Goal: Information Seeking & Learning: Learn about a topic

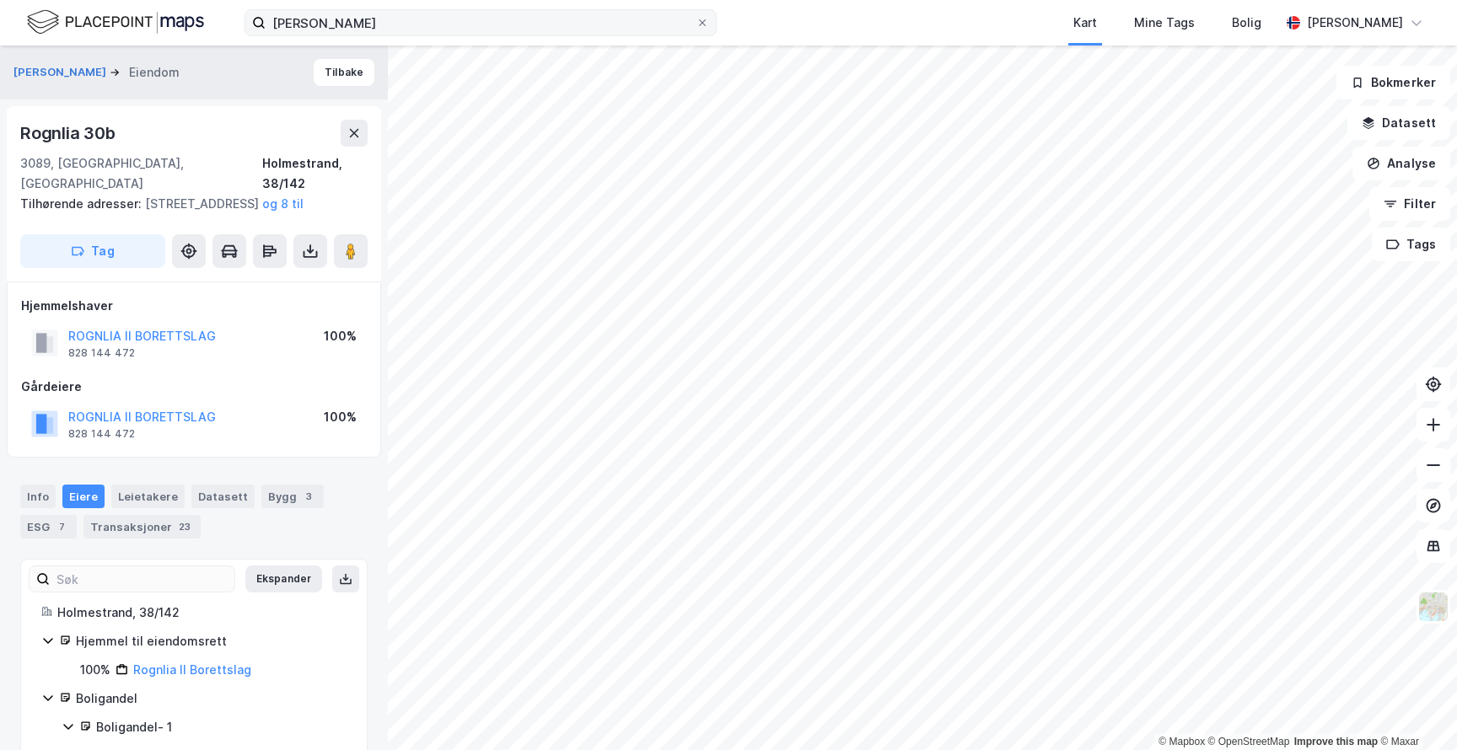
scroll to position [19, 0]
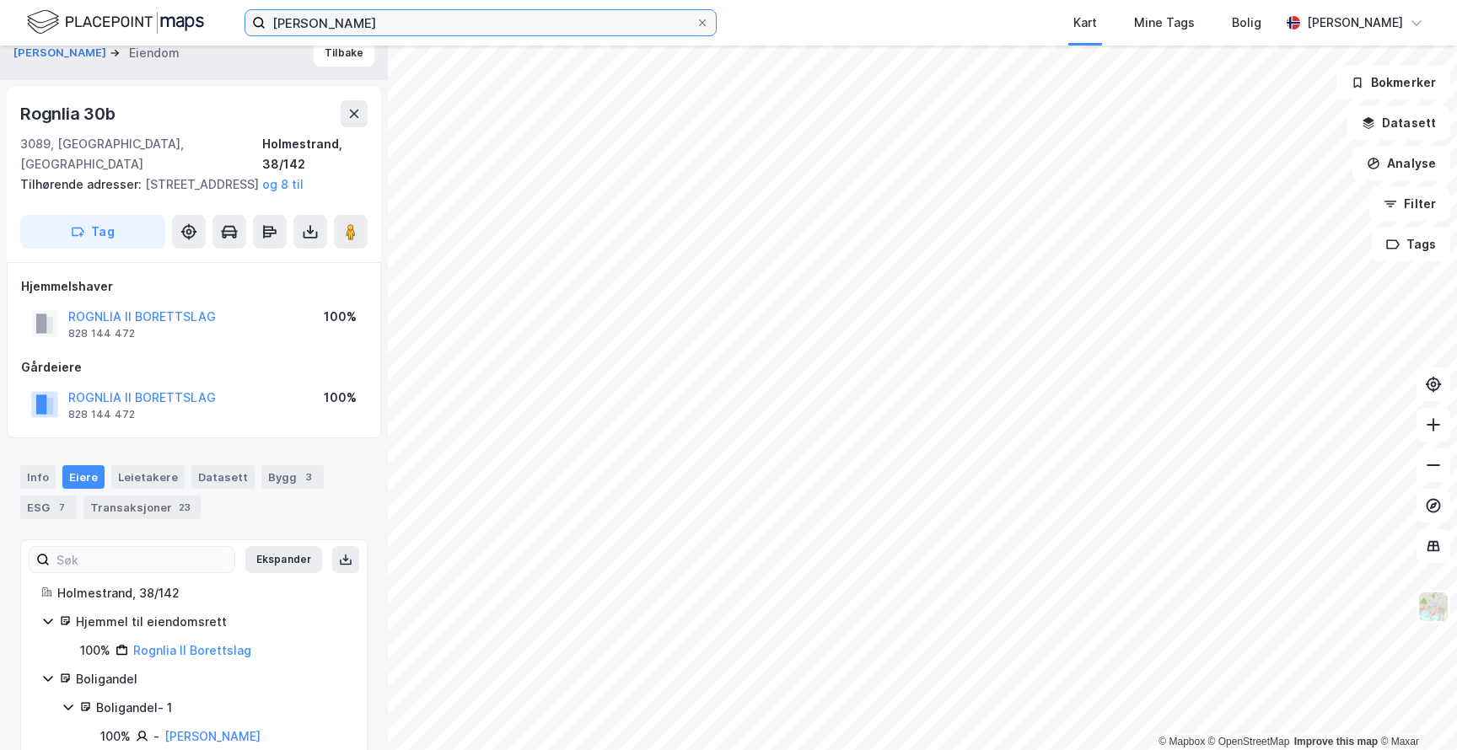
click at [595, 21] on input "[PERSON_NAME]" at bounding box center [481, 22] width 430 height 25
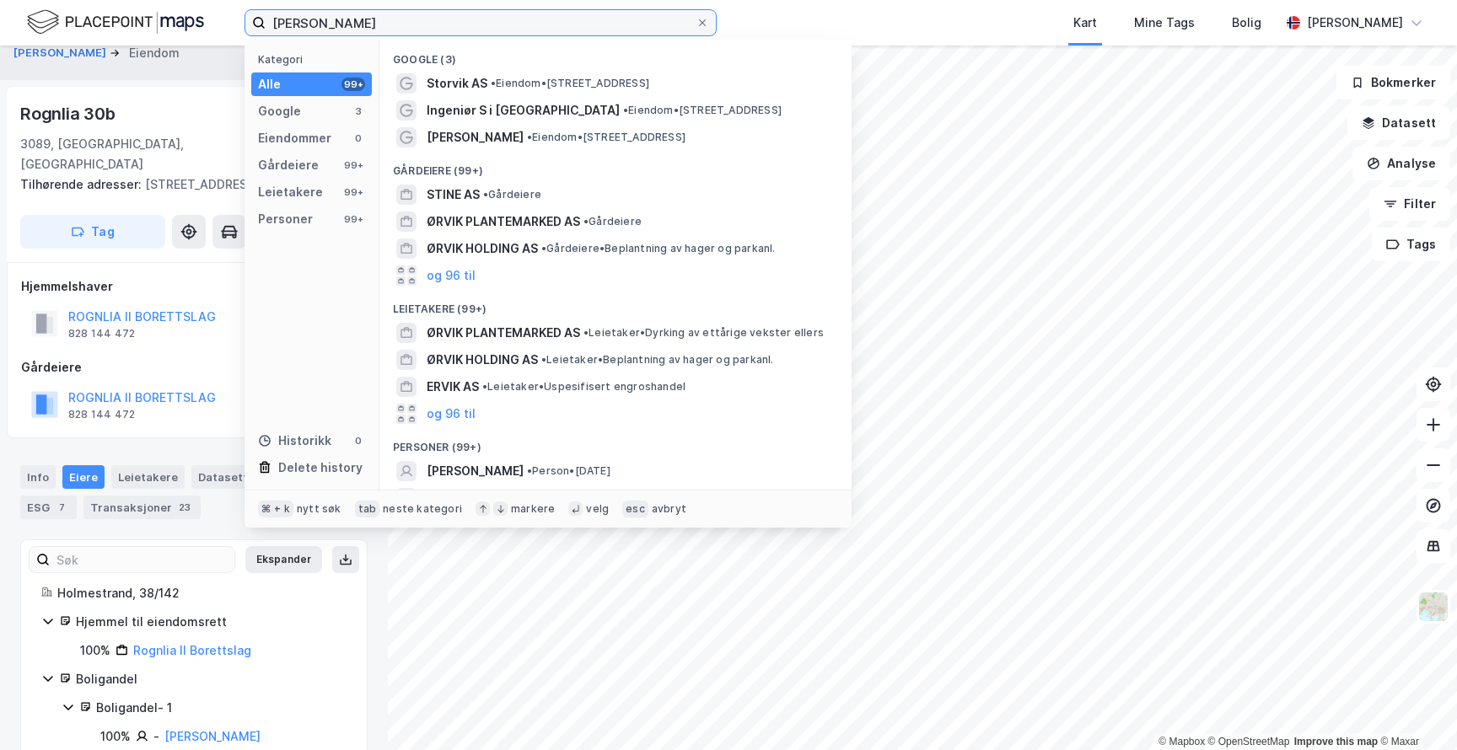
click at [595, 21] on input "[PERSON_NAME]" at bounding box center [481, 22] width 430 height 25
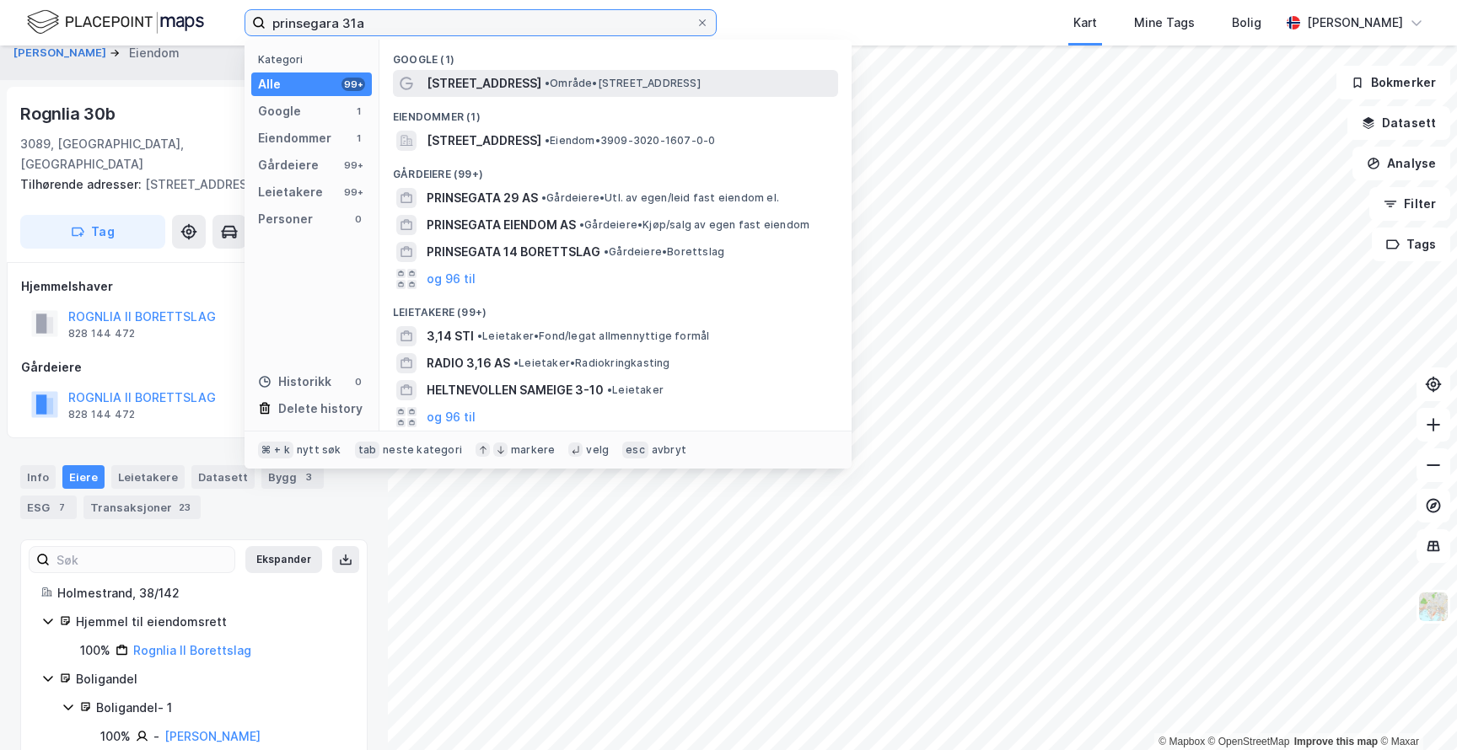
type input "prinsegara 31a"
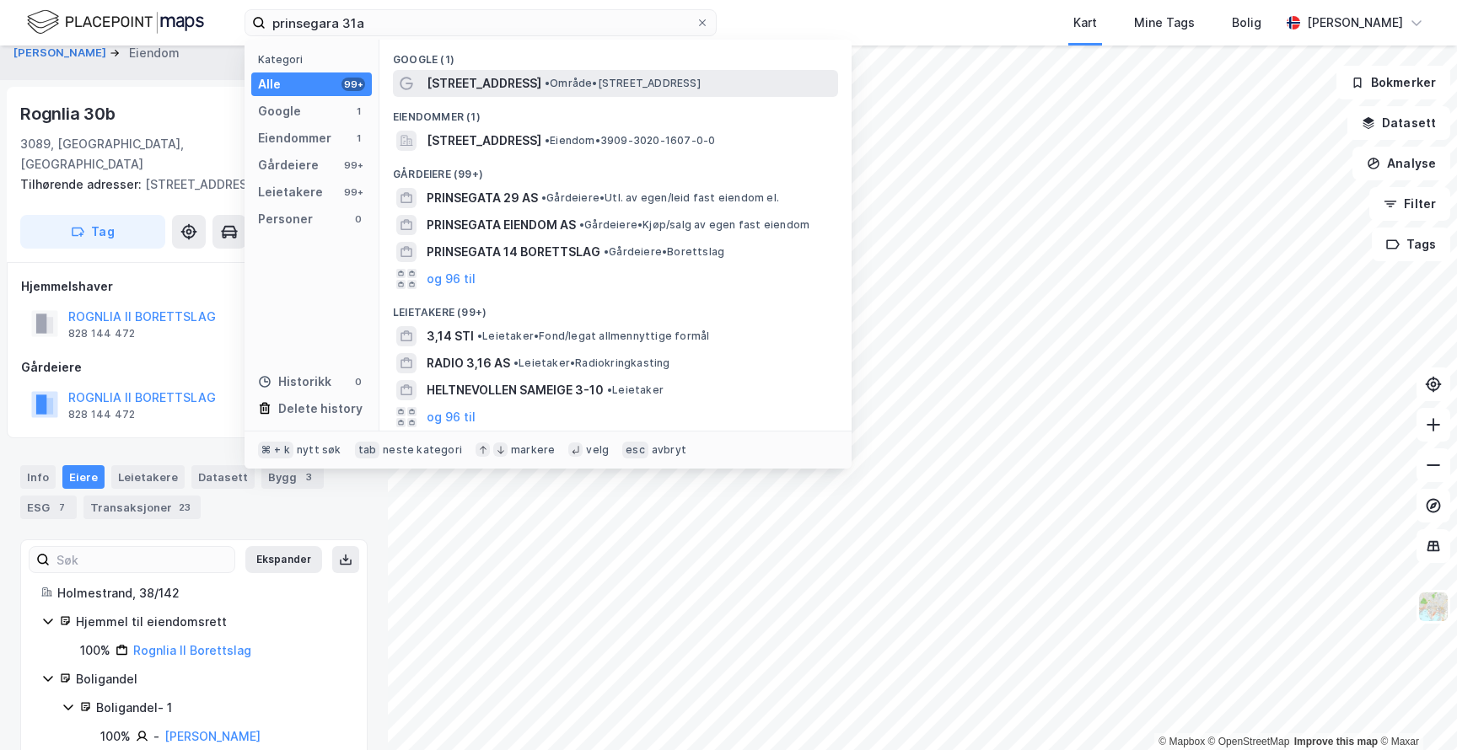
click at [589, 73] on div "[STREET_ADDRESS] • Område • [STREET_ADDRESS]" at bounding box center [631, 83] width 408 height 20
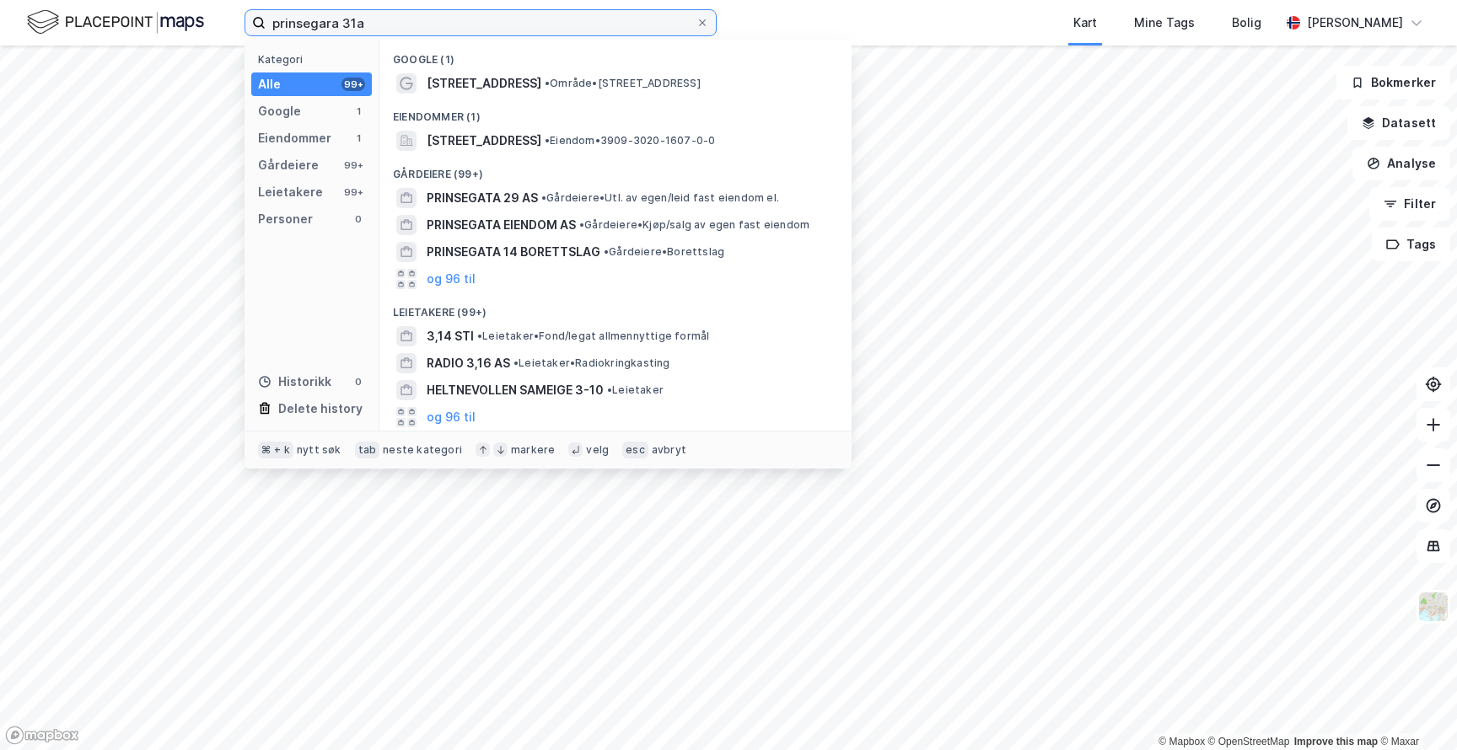
click at [418, 25] on input "prinsegara 31a" at bounding box center [481, 22] width 430 height 25
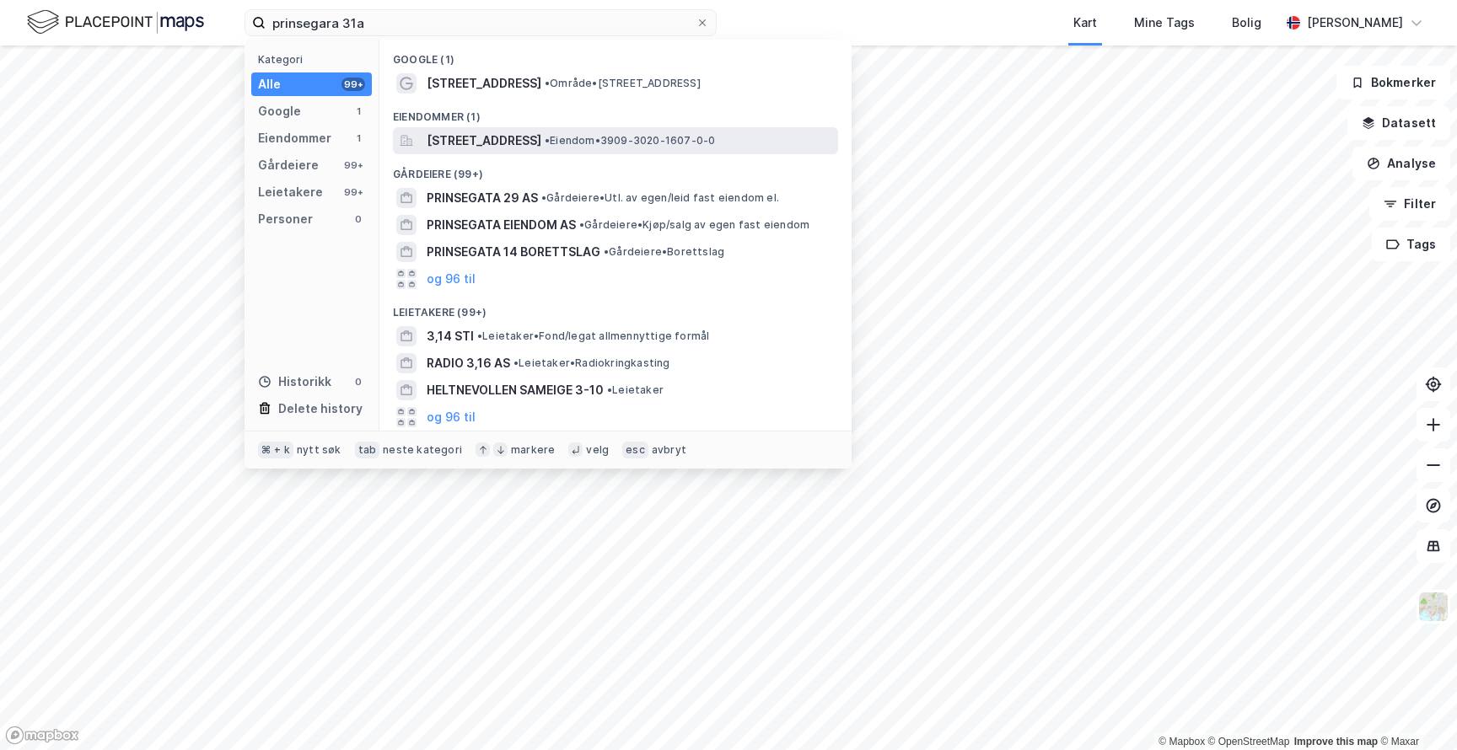
click at [525, 142] on span "[STREET_ADDRESS]" at bounding box center [484, 141] width 115 height 20
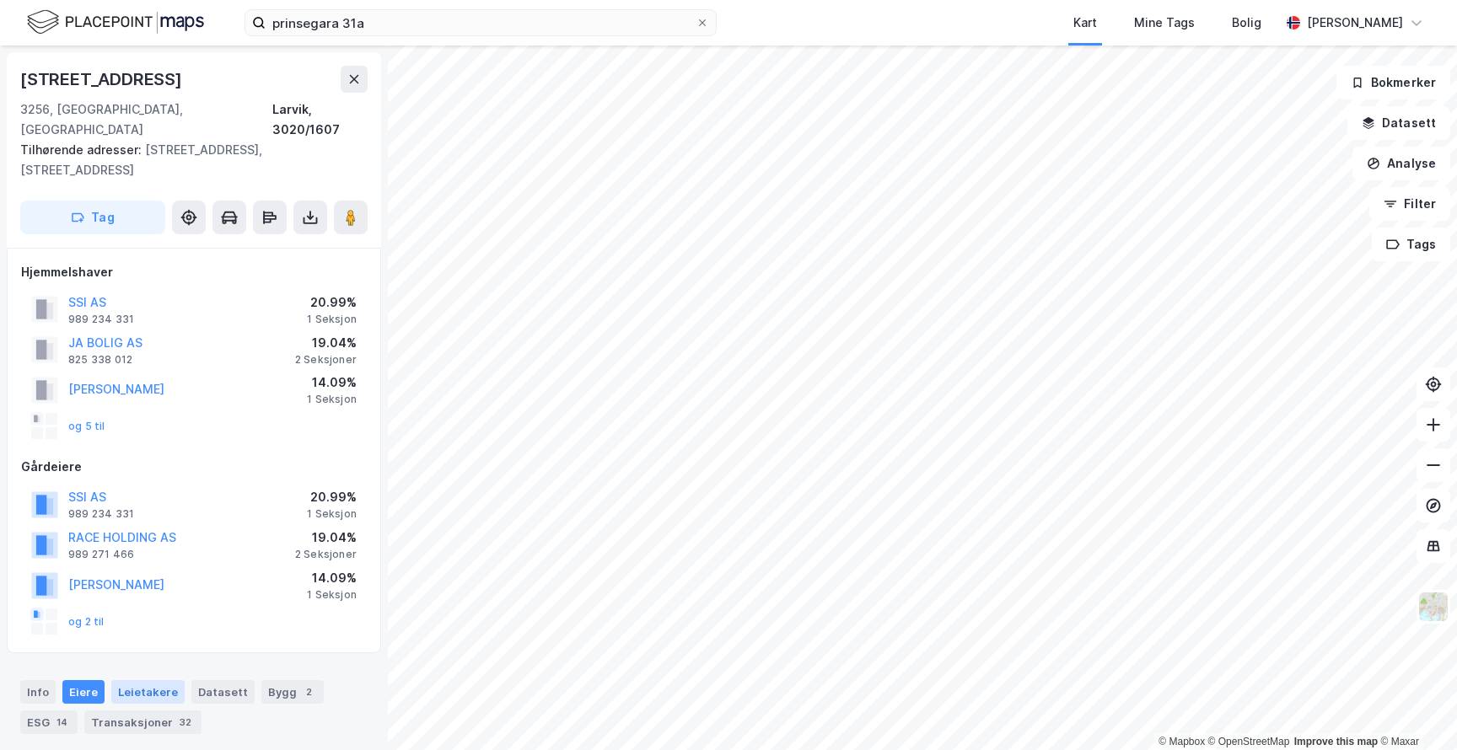
click at [148, 680] on div "Leietakere" at bounding box center [147, 692] width 73 height 24
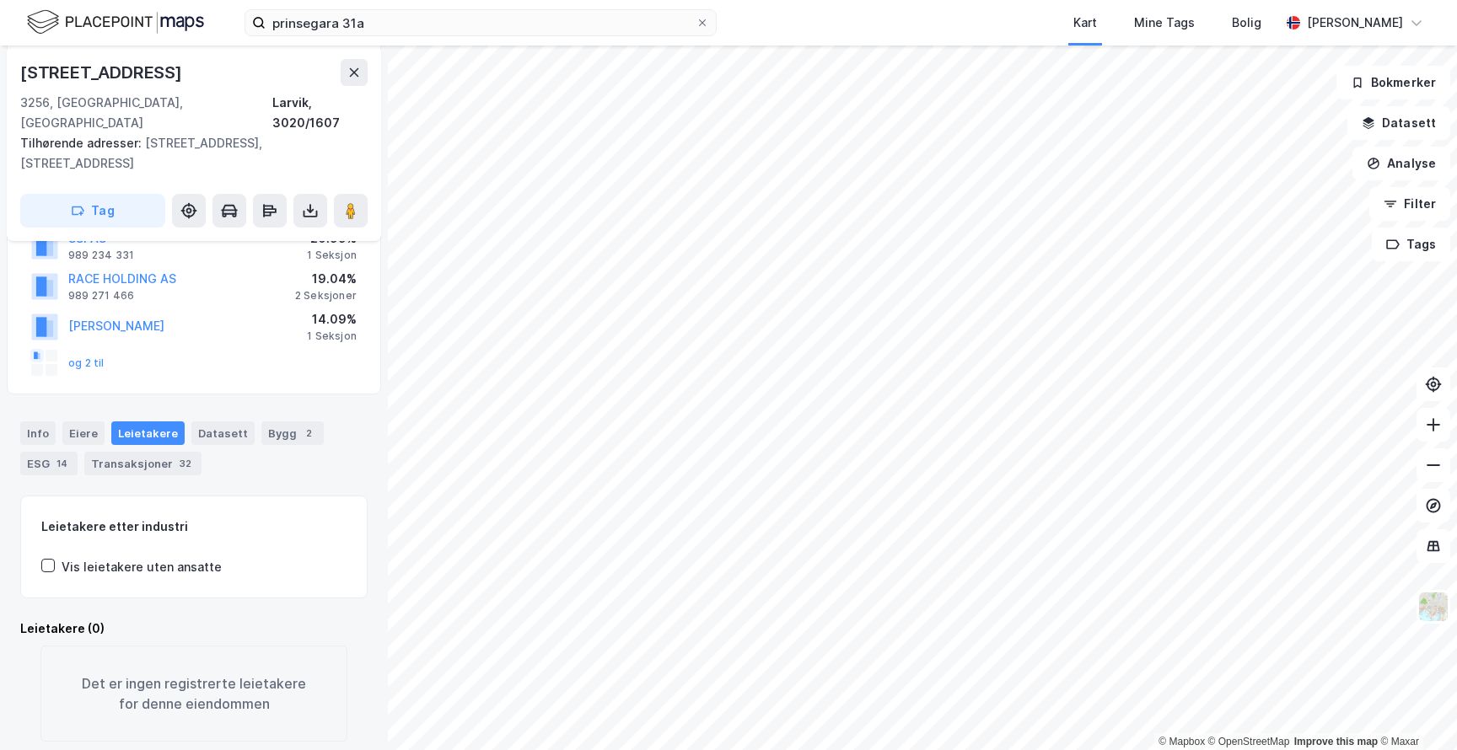
scroll to position [271, 0]
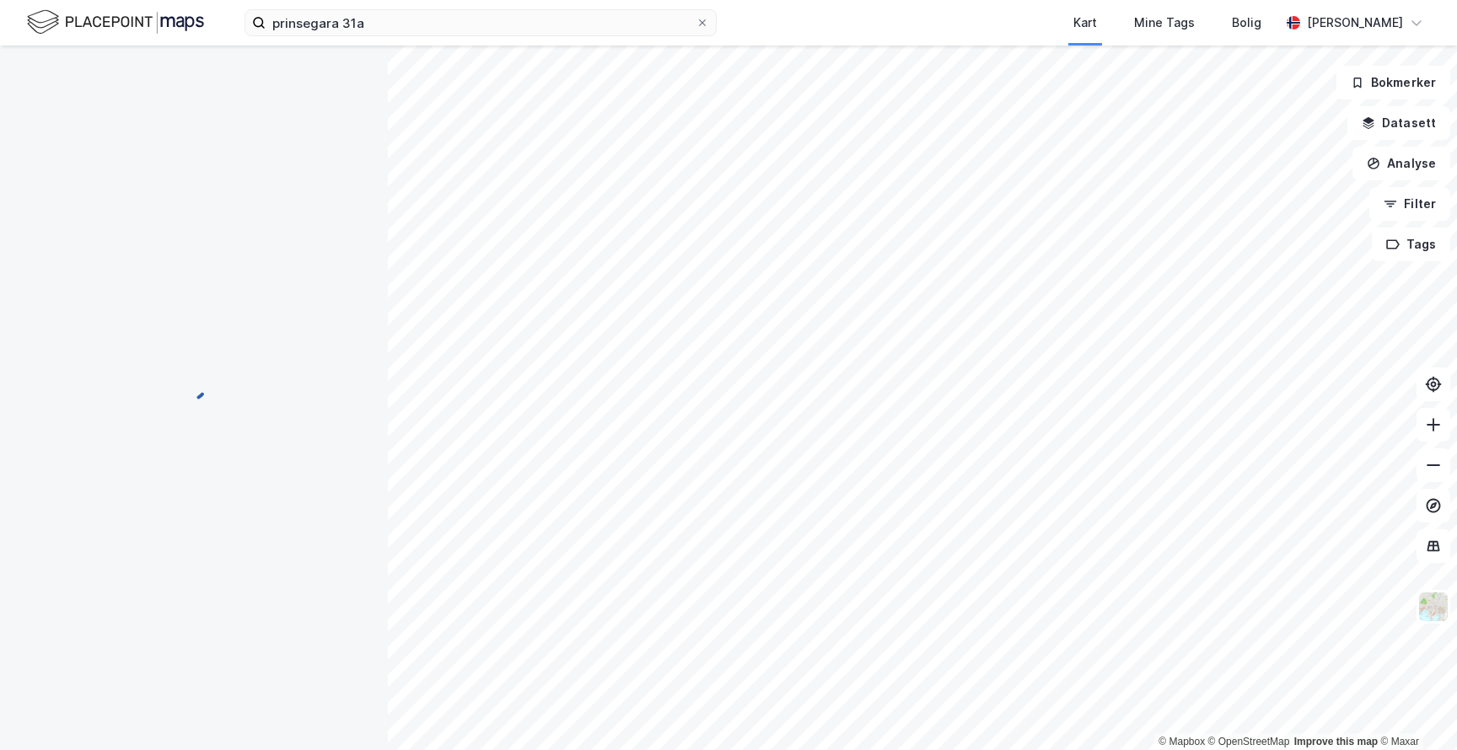
scroll to position [122, 0]
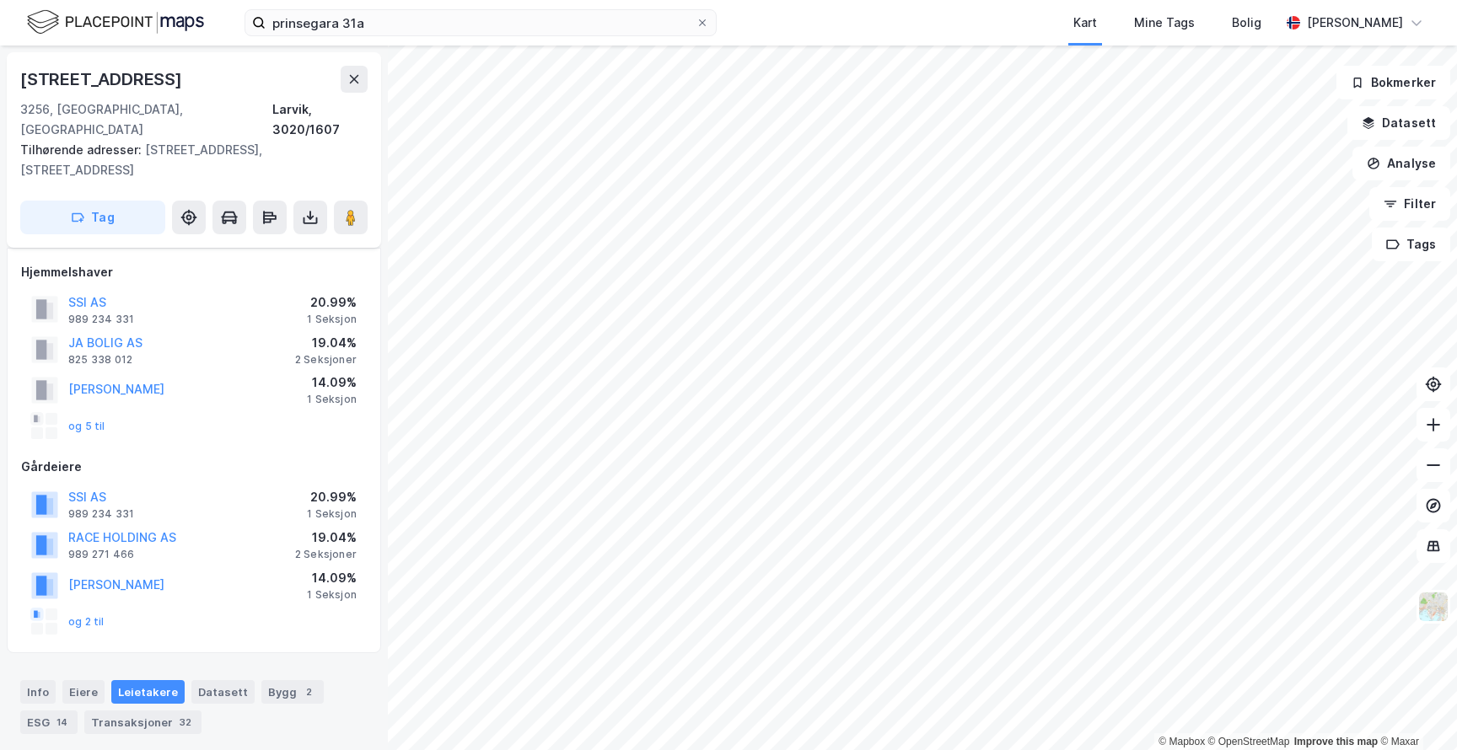
scroll to position [122, 0]
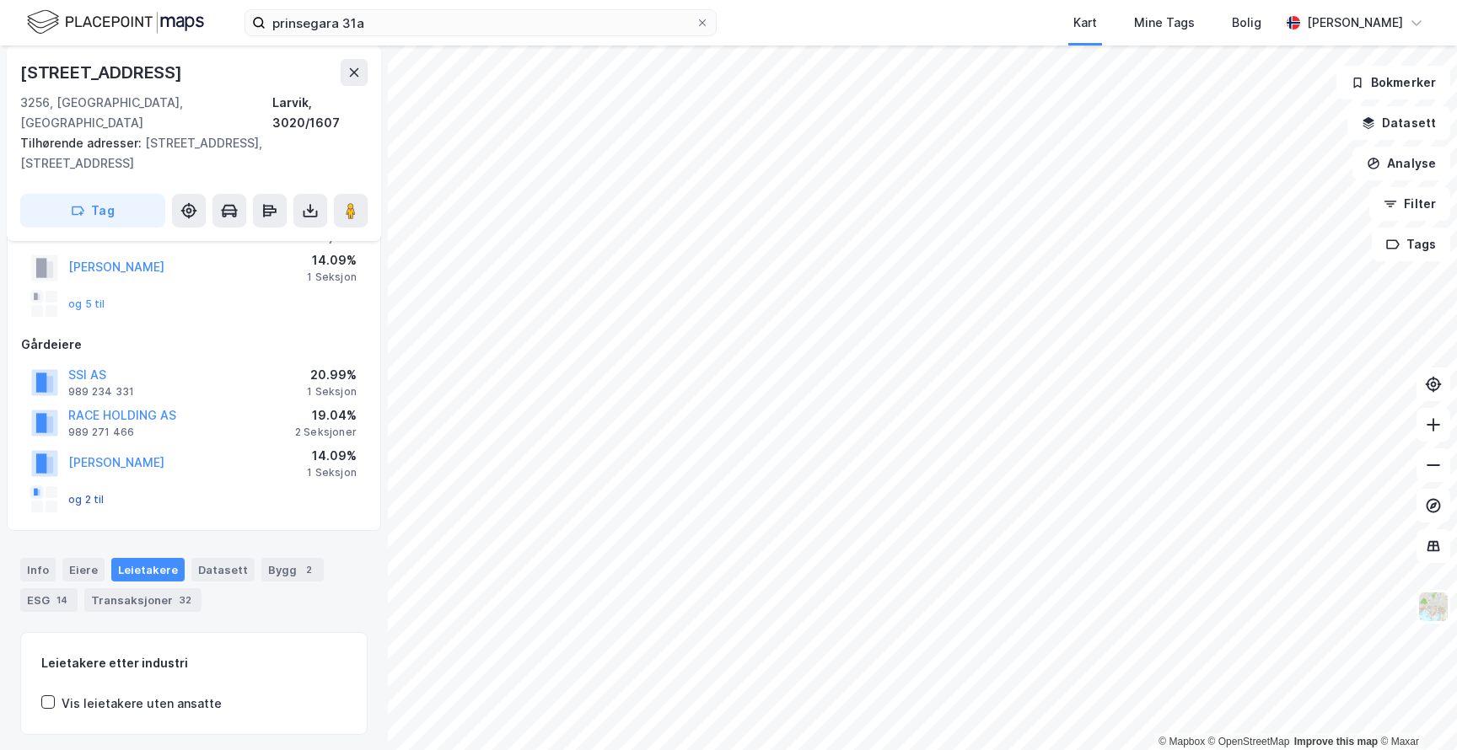
click at [0, 0] on button "og 2 til" at bounding box center [0, 0] width 0 height 0
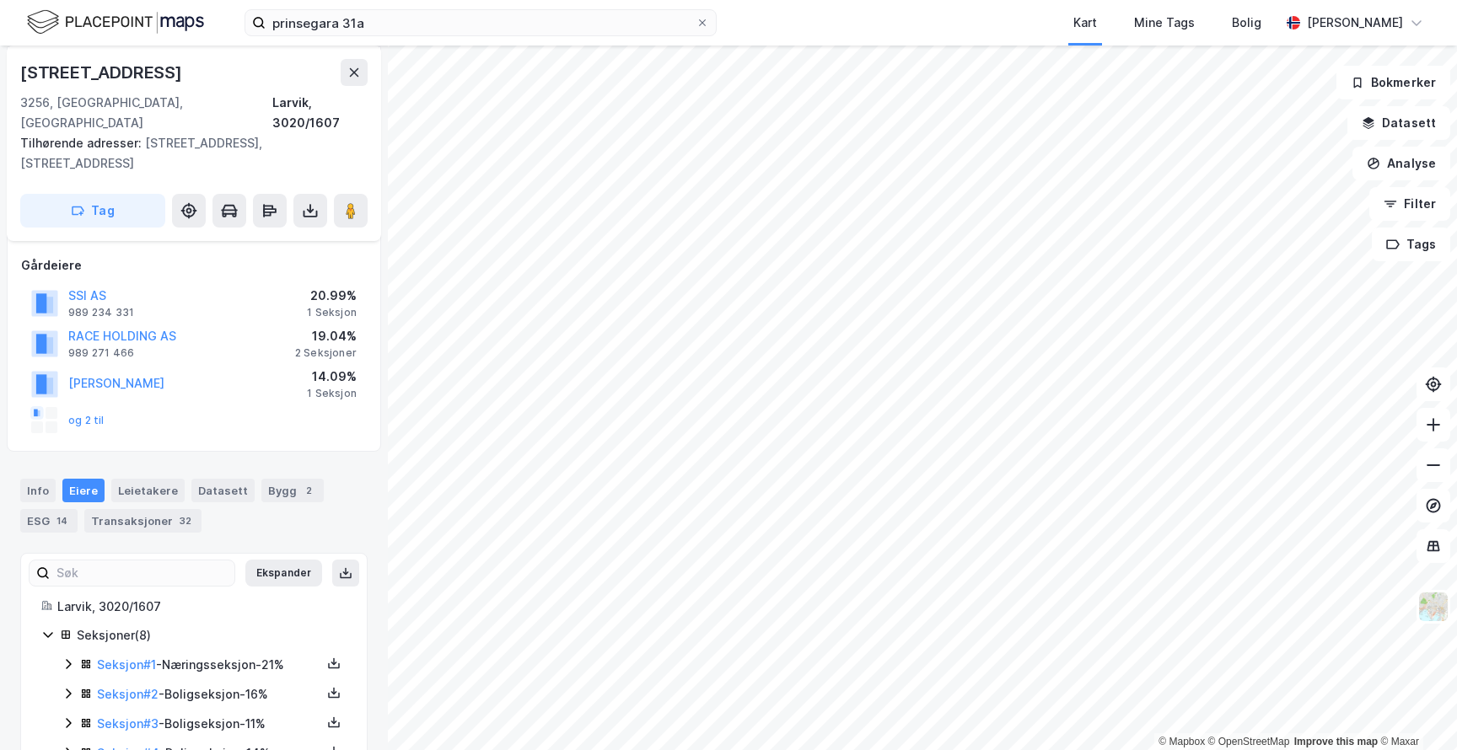
scroll to position [199, 0]
click at [0, 0] on button "[PERSON_NAME]" at bounding box center [0, 0] width 0 height 0
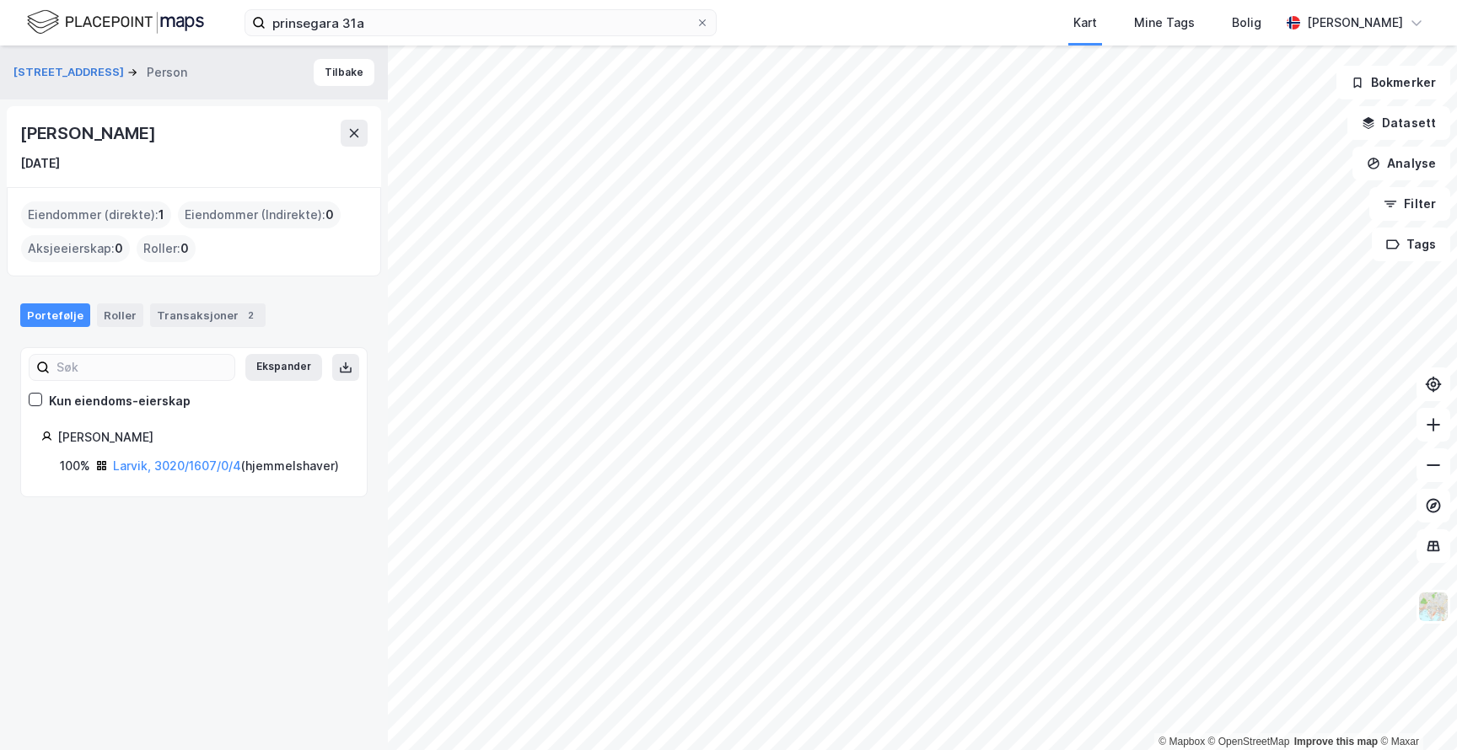
drag, startPoint x: 193, startPoint y: 135, endPoint x: 35, endPoint y: 130, distance: 157.7
click at [16, 142] on div "[PERSON_NAME] [DATE]" at bounding box center [194, 146] width 374 height 81
copy div "[PERSON_NAME]"
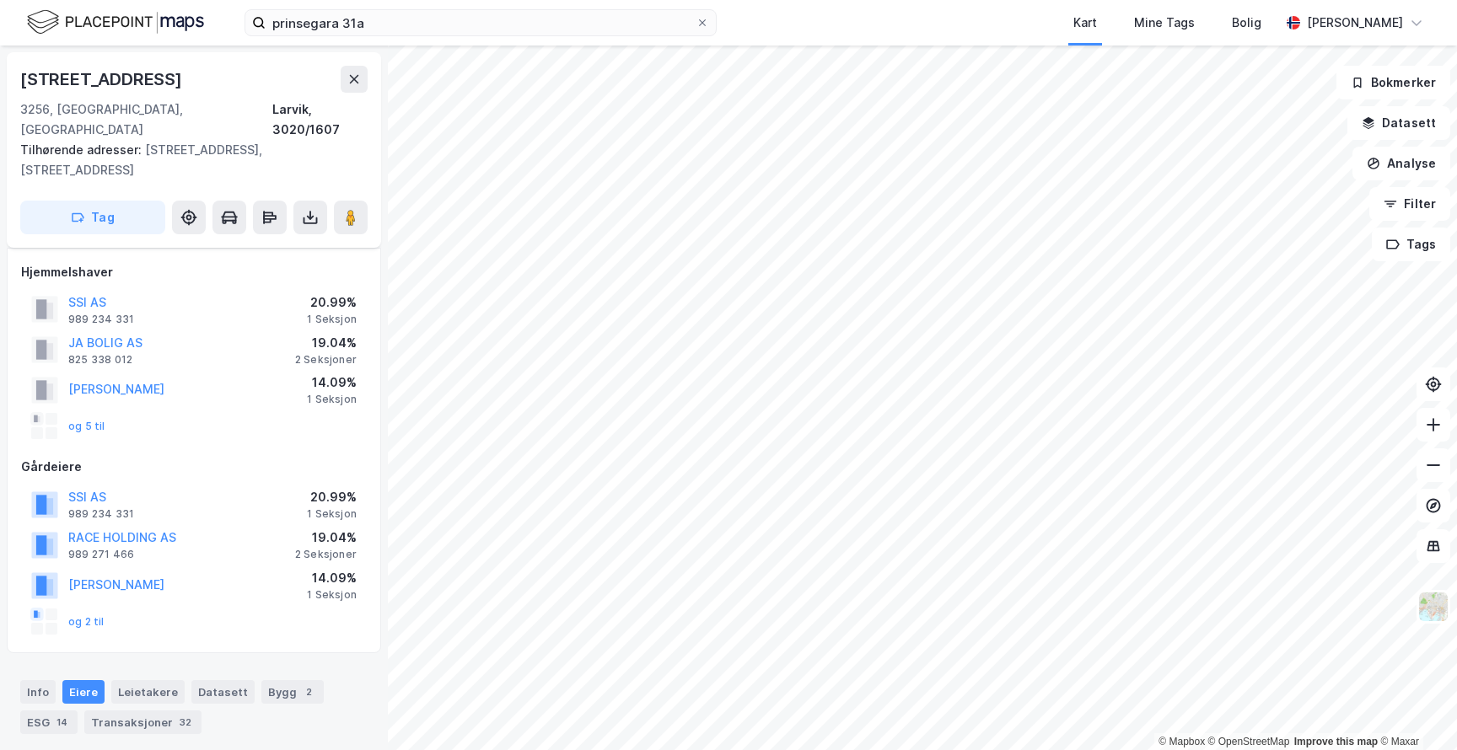
scroll to position [199, 0]
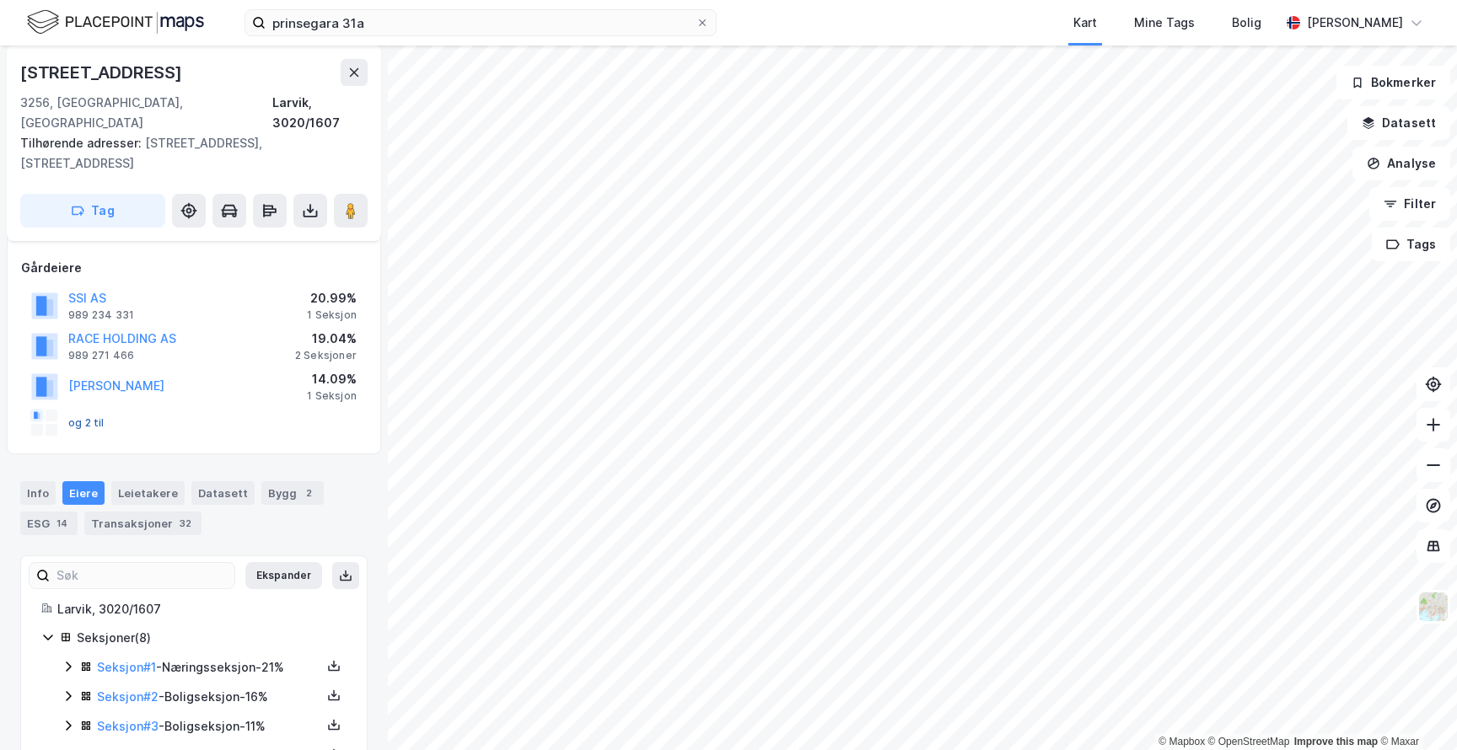
click at [0, 0] on button "og 2 til" at bounding box center [0, 0] width 0 height 0
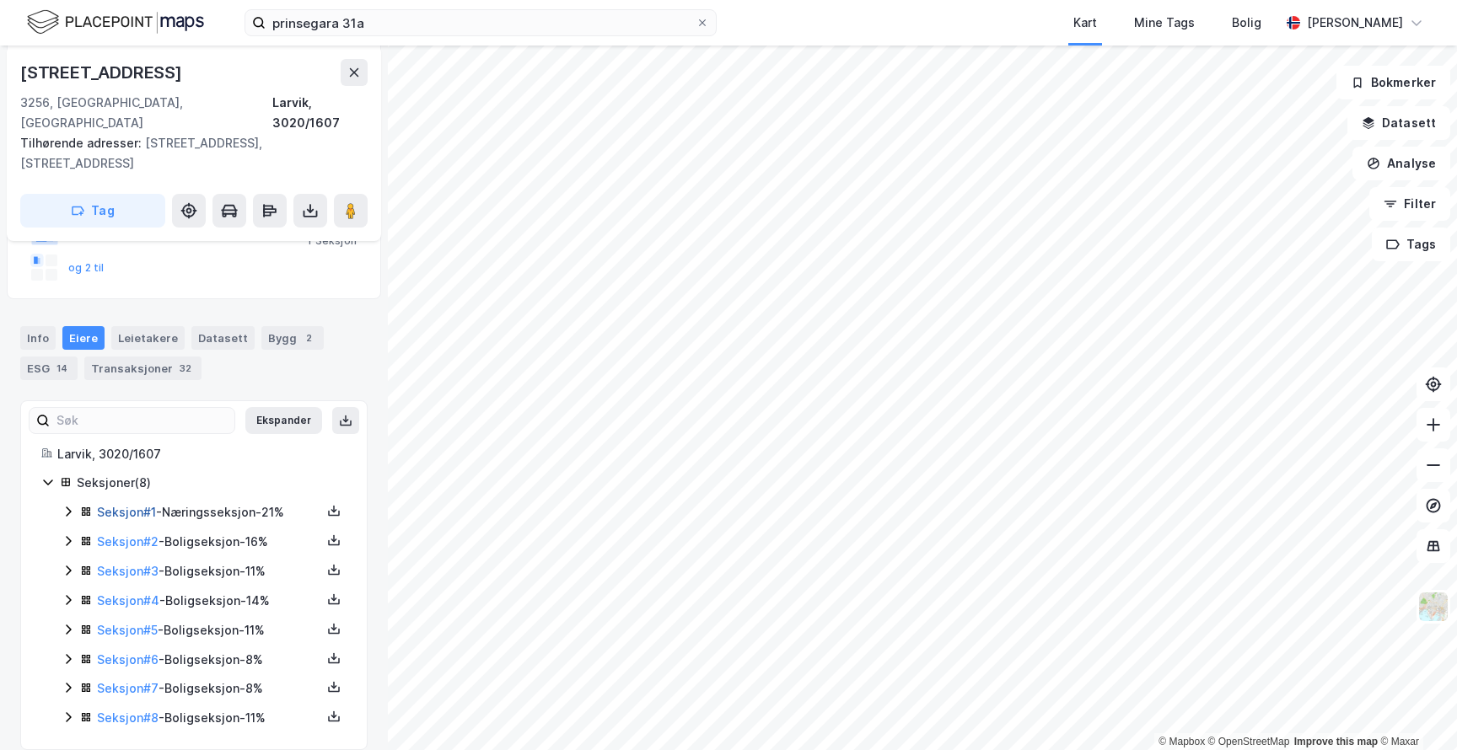
click at [145, 505] on link "Seksjon # 1" at bounding box center [126, 512] width 59 height 14
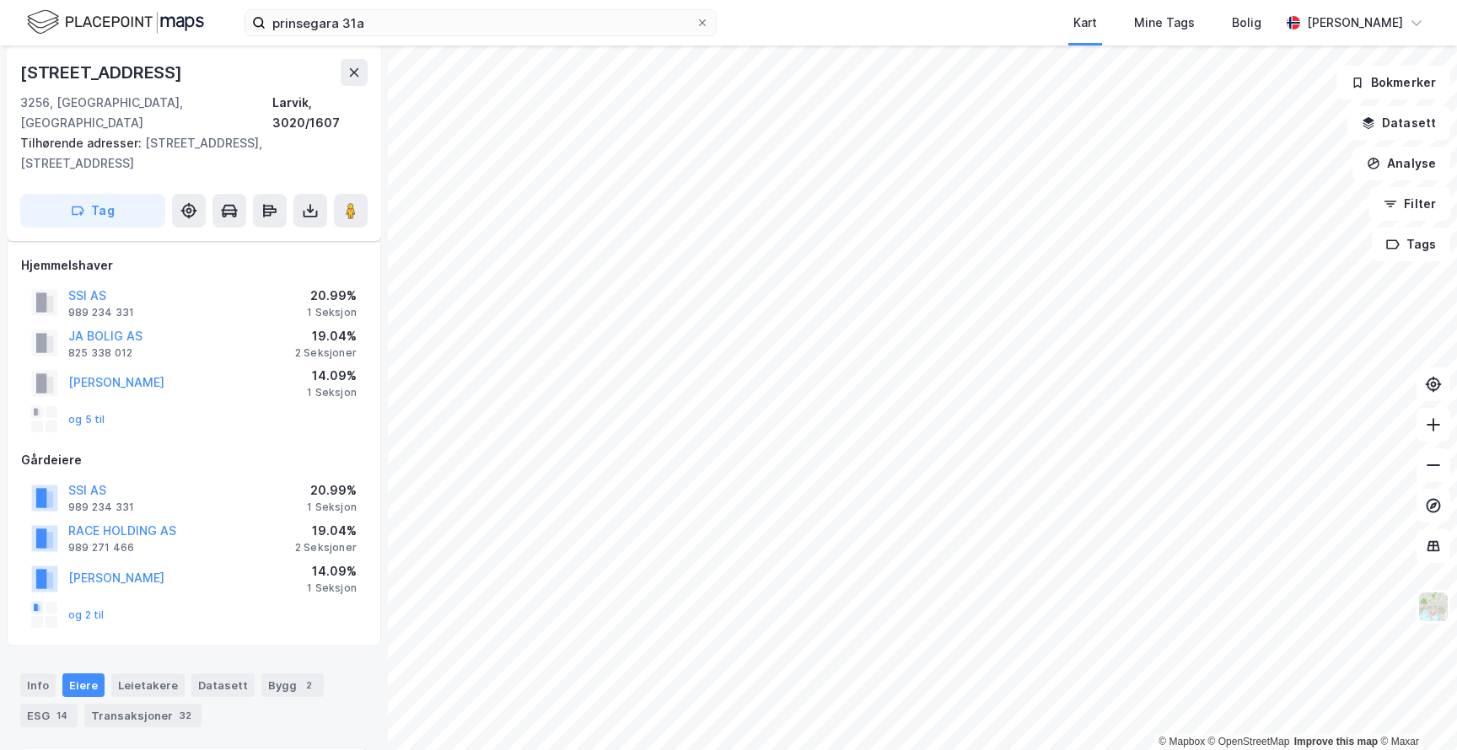
scroll to position [7, 0]
click at [0, 0] on button "og 5 til" at bounding box center [0, 0] width 0 height 0
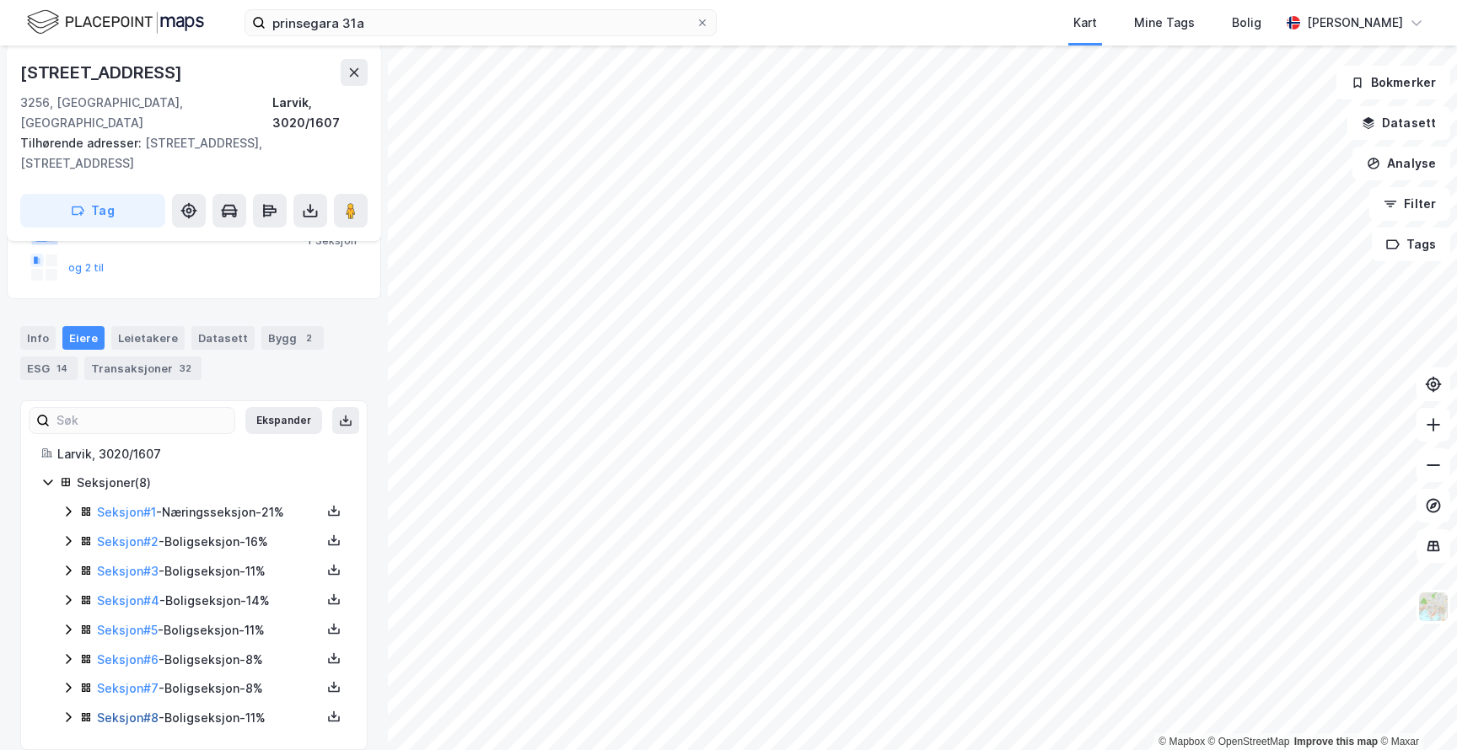
click at [134, 711] on link "Seksjon # 8" at bounding box center [128, 718] width 62 height 14
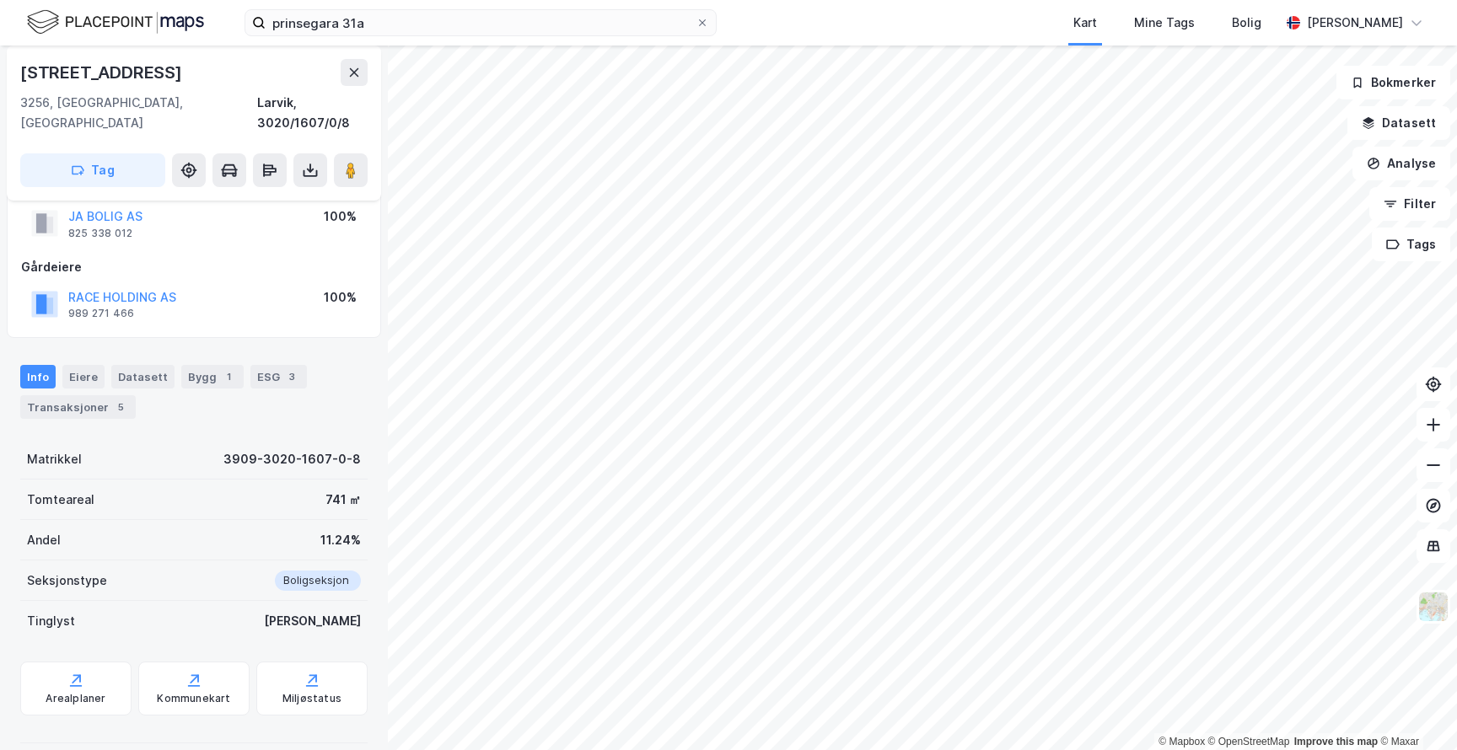
scroll to position [179, 0]
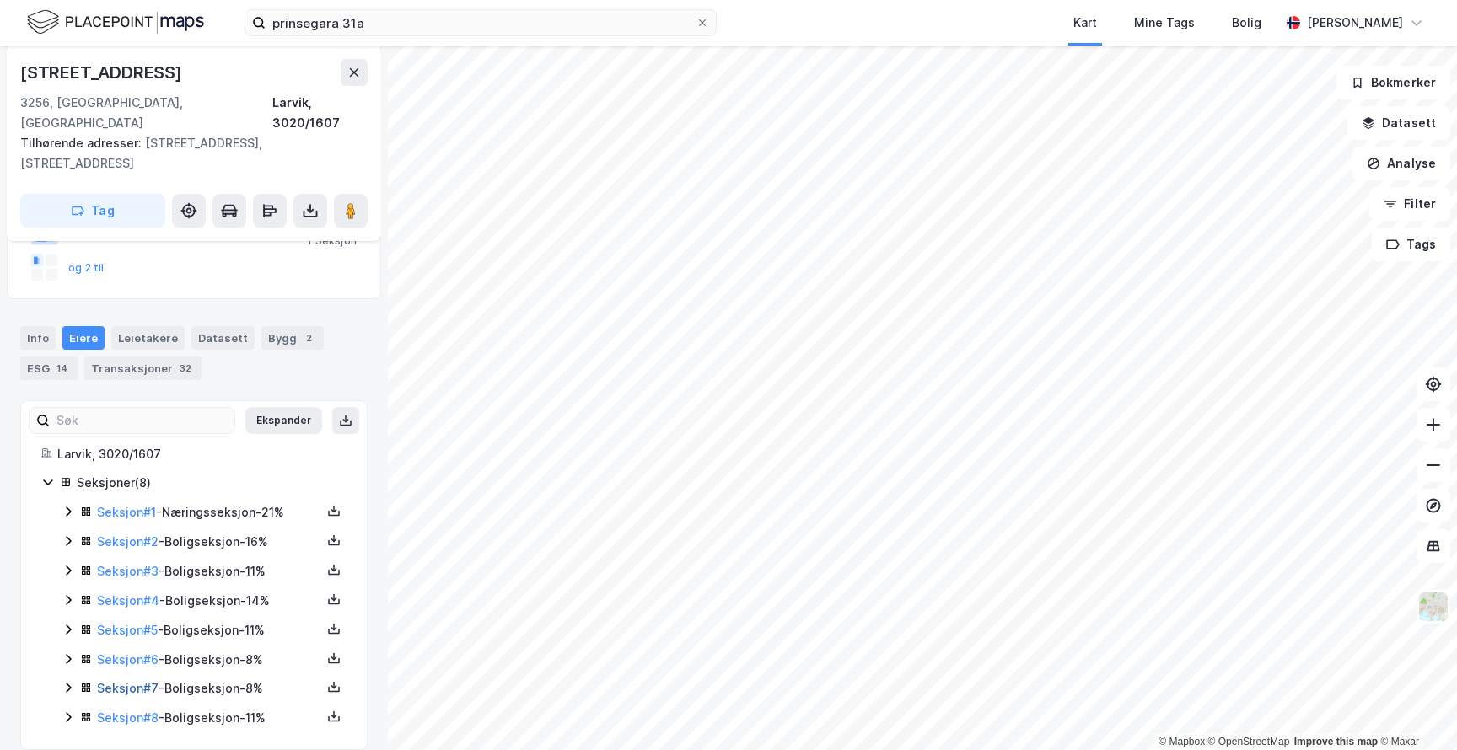
click at [144, 681] on link "Seksjon # 7" at bounding box center [128, 688] width 62 height 14
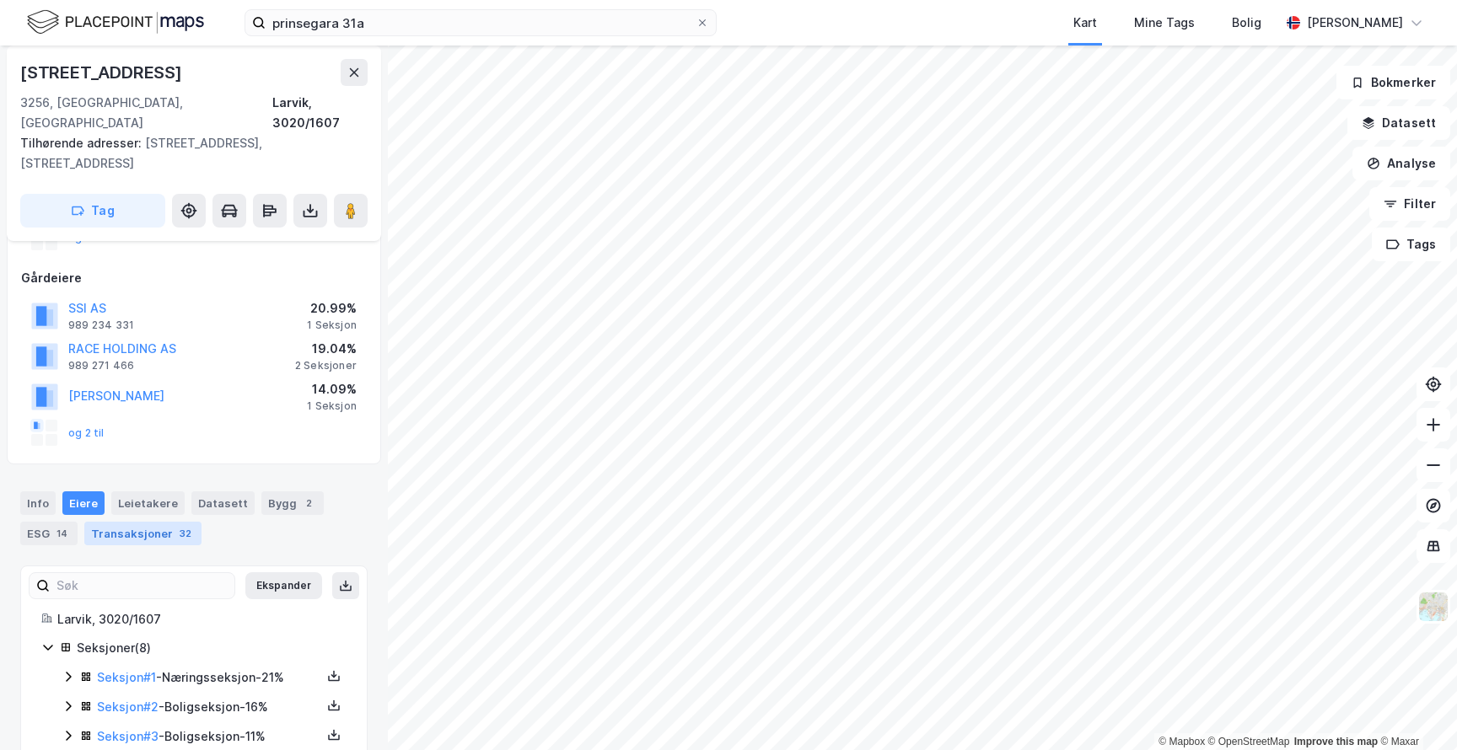
scroll to position [190, 0]
click at [147, 491] on div "Leietakere" at bounding box center [147, 503] width 73 height 24
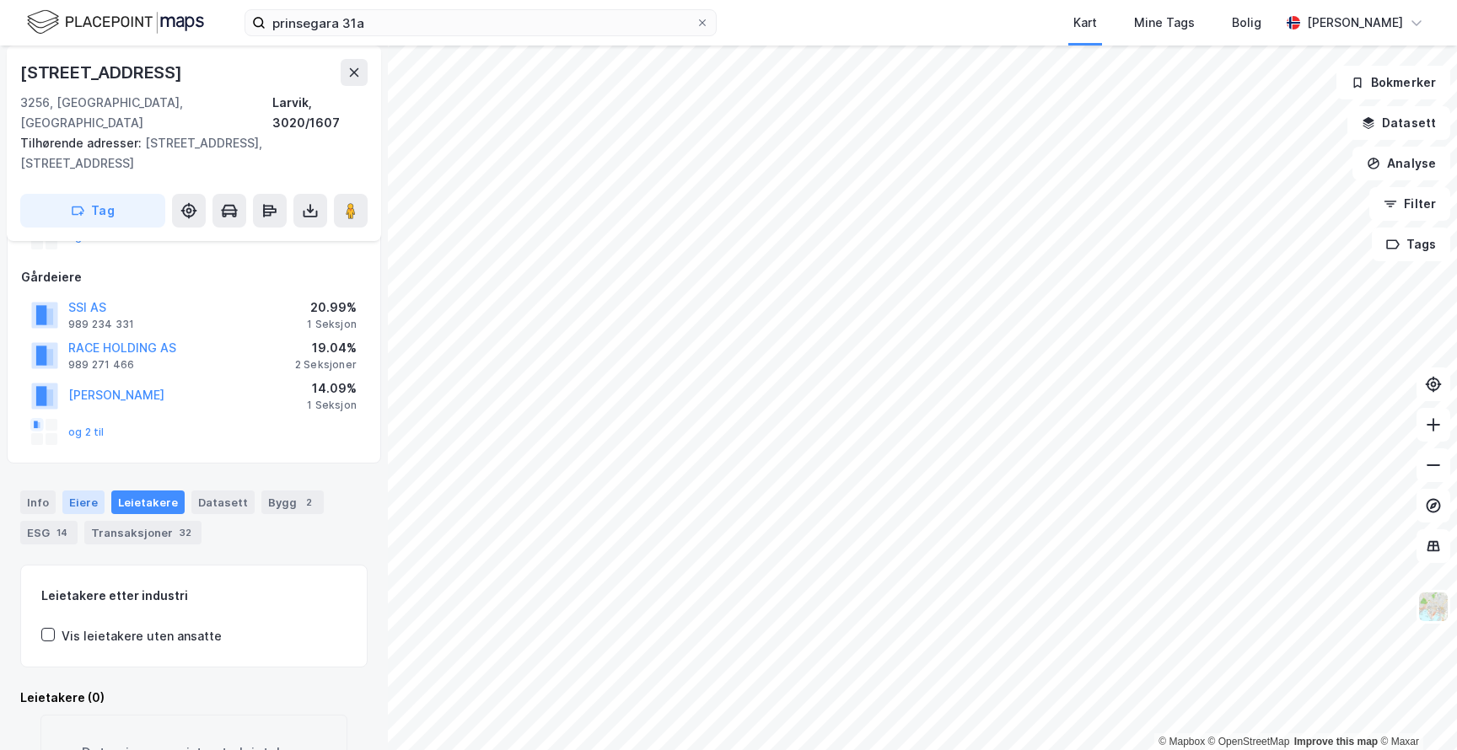
click at [94, 491] on div "Eiere" at bounding box center [83, 503] width 42 height 24
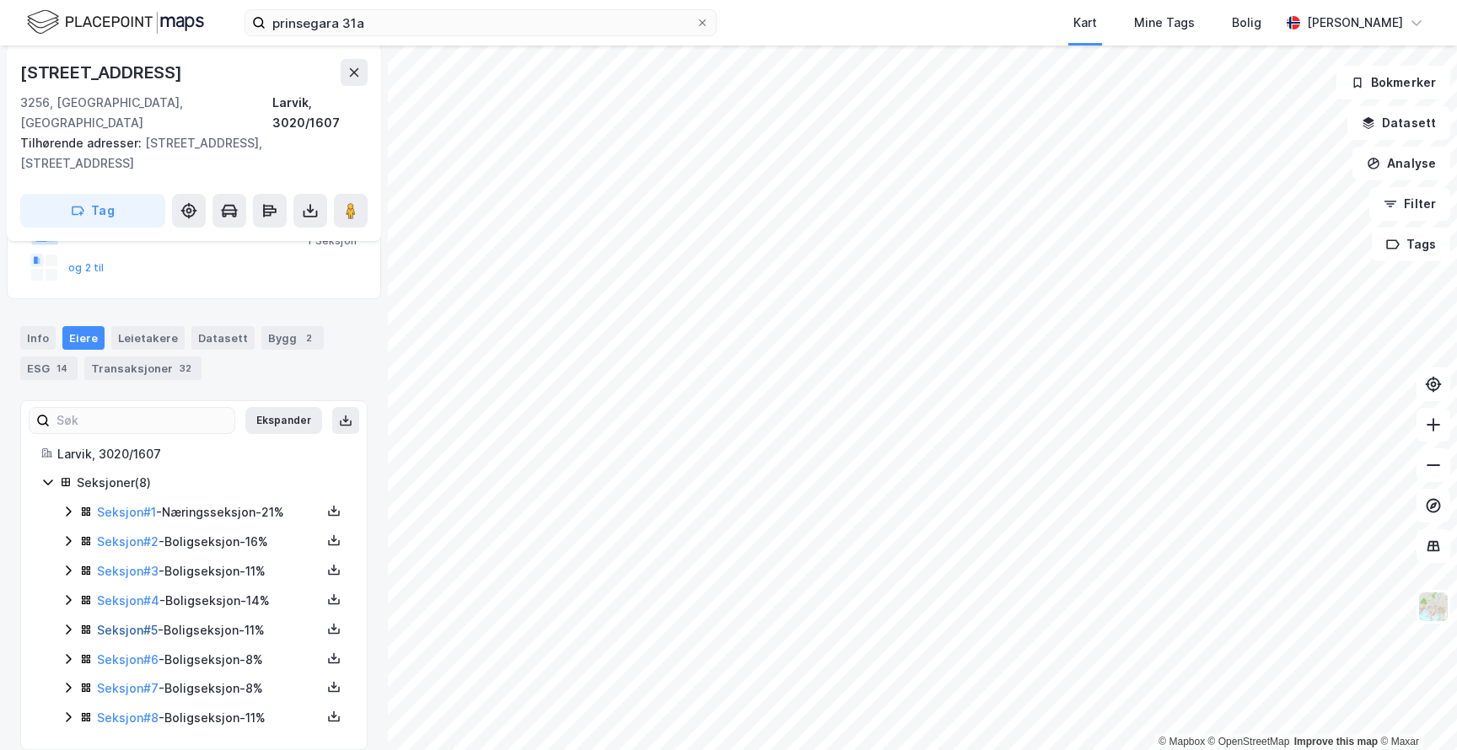
click at [140, 623] on link "Seksjon # 5" at bounding box center [127, 630] width 61 height 14
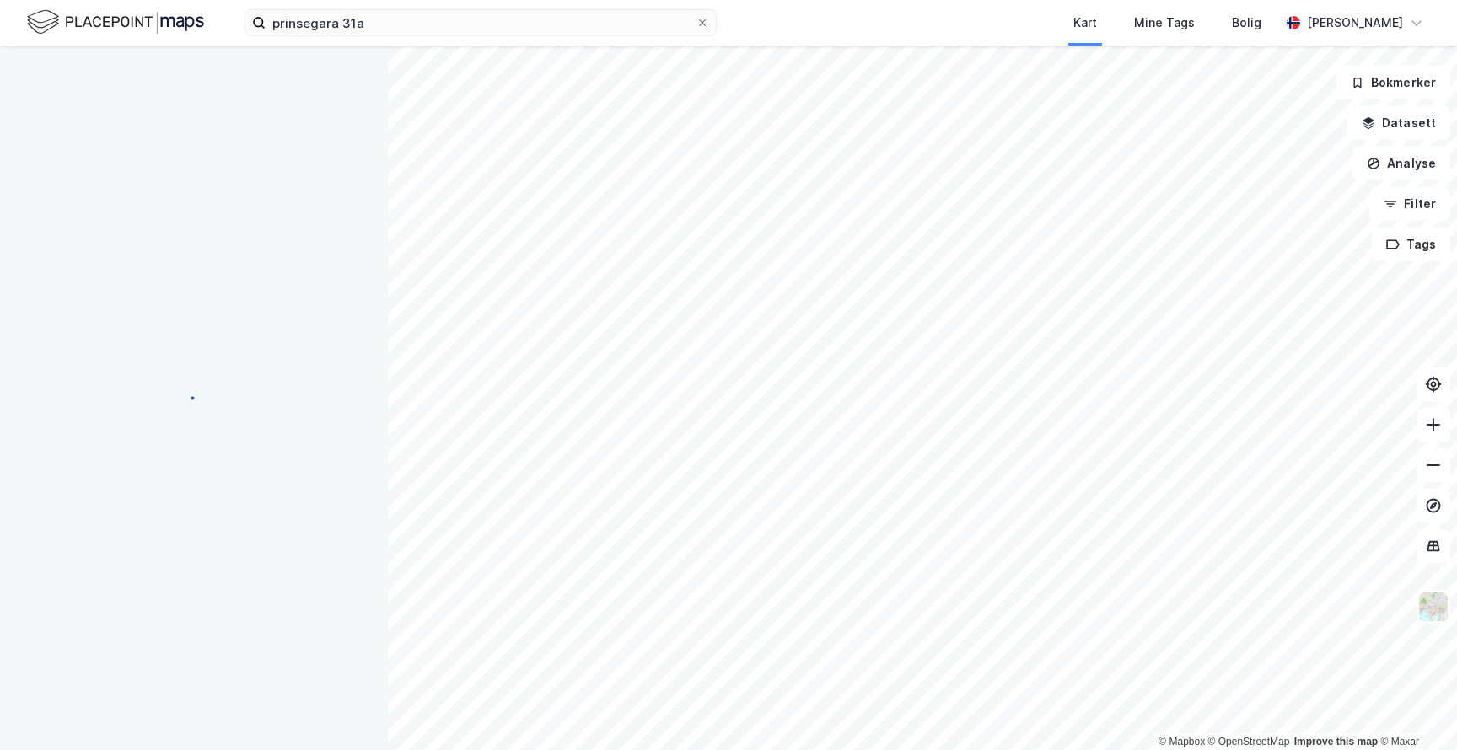
scroll to position [116, 0]
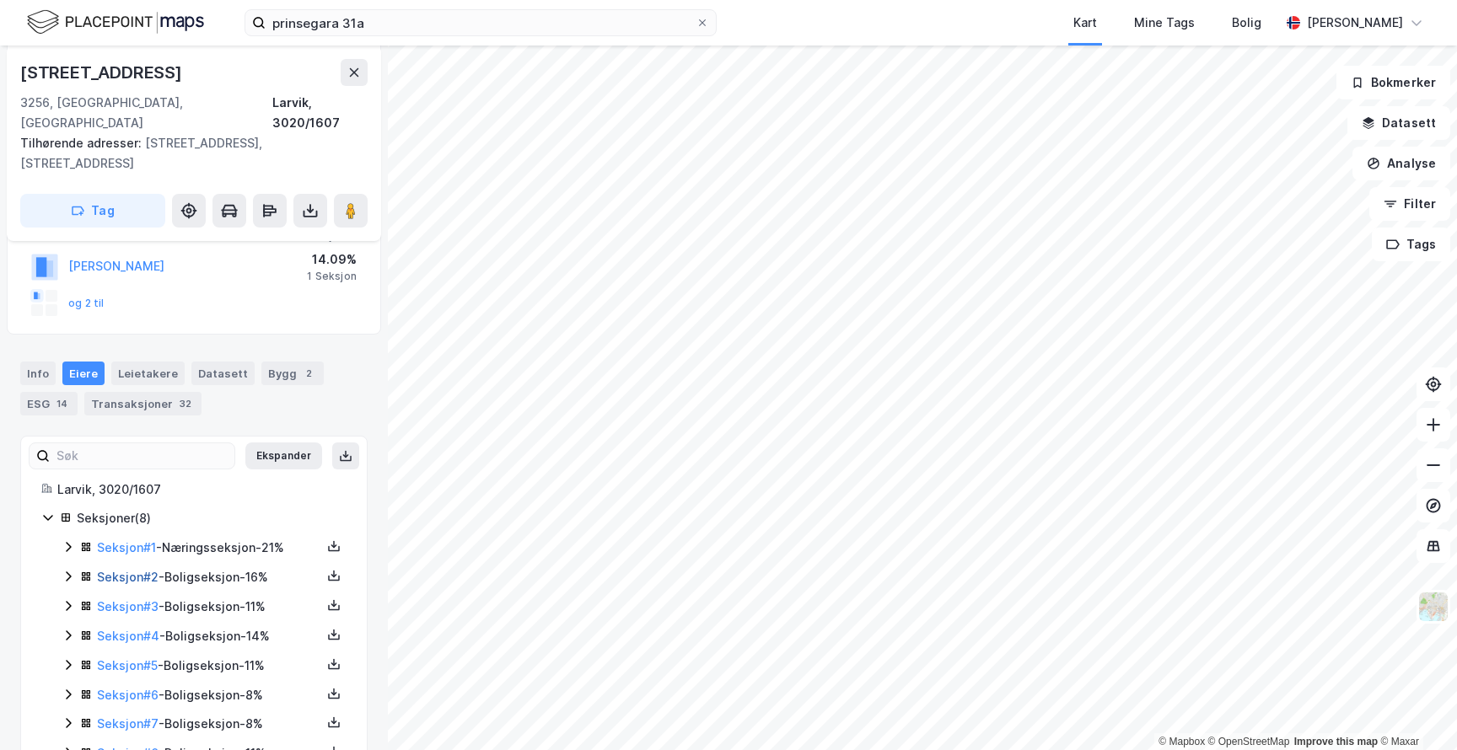
click at [135, 570] on link "Seksjon # 2" at bounding box center [128, 577] width 62 height 14
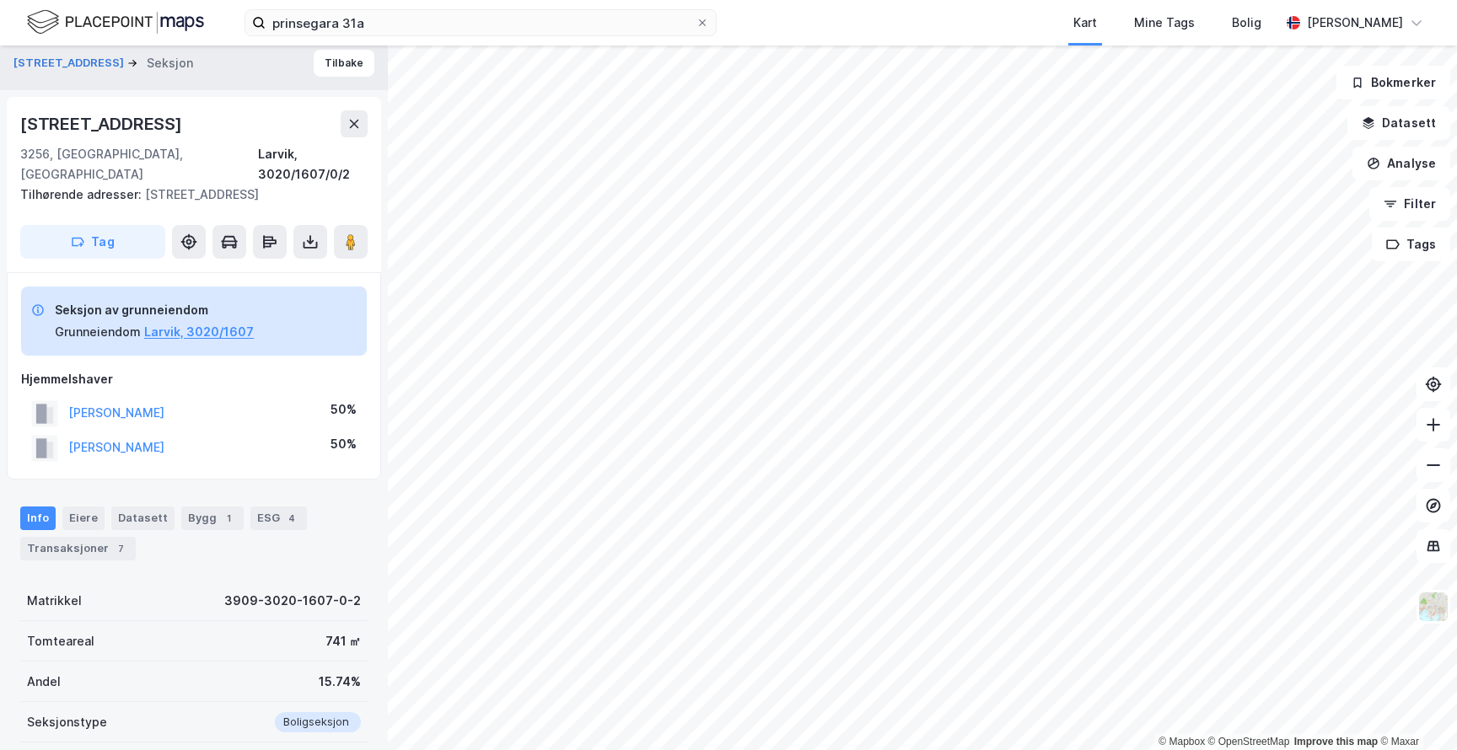
scroll to position [10, 0]
